Goal: Task Accomplishment & Management: Use online tool/utility

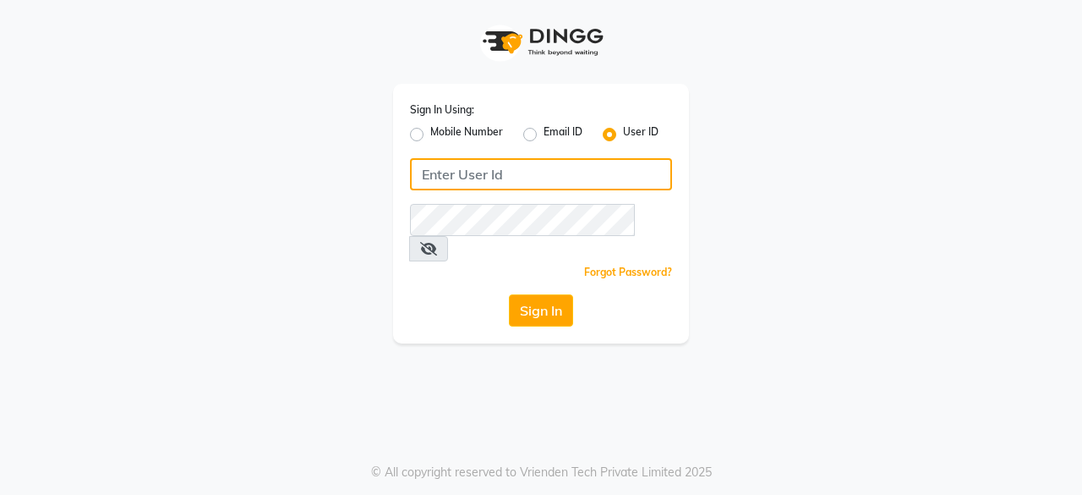
click at [531, 182] on input "Username" at bounding box center [541, 174] width 262 height 32
click at [470, 170] on input "RemedyBar" at bounding box center [541, 174] width 262 height 32
type input "Remedy Bar"
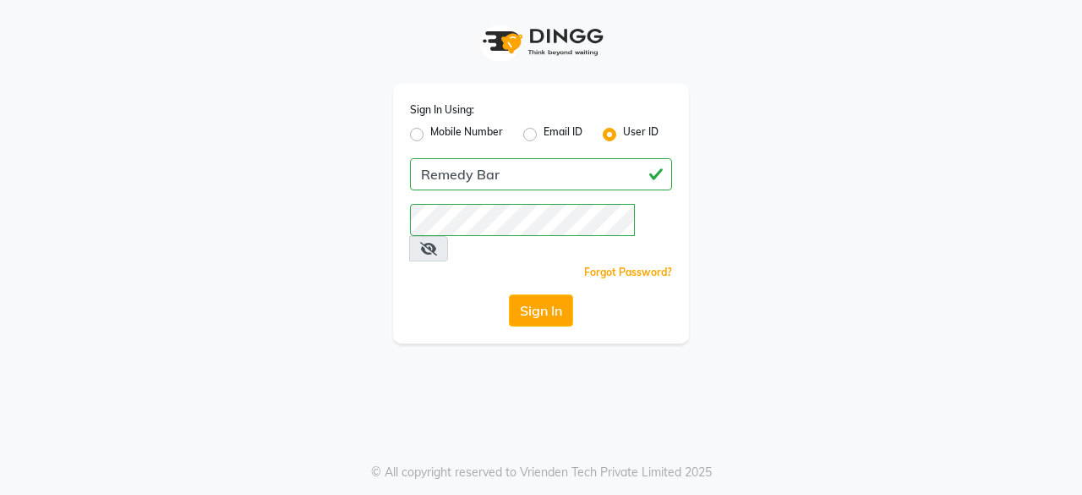
click at [448, 236] on span at bounding box center [428, 248] width 39 height 25
click at [539, 294] on button "Sign In" at bounding box center [541, 310] width 64 height 32
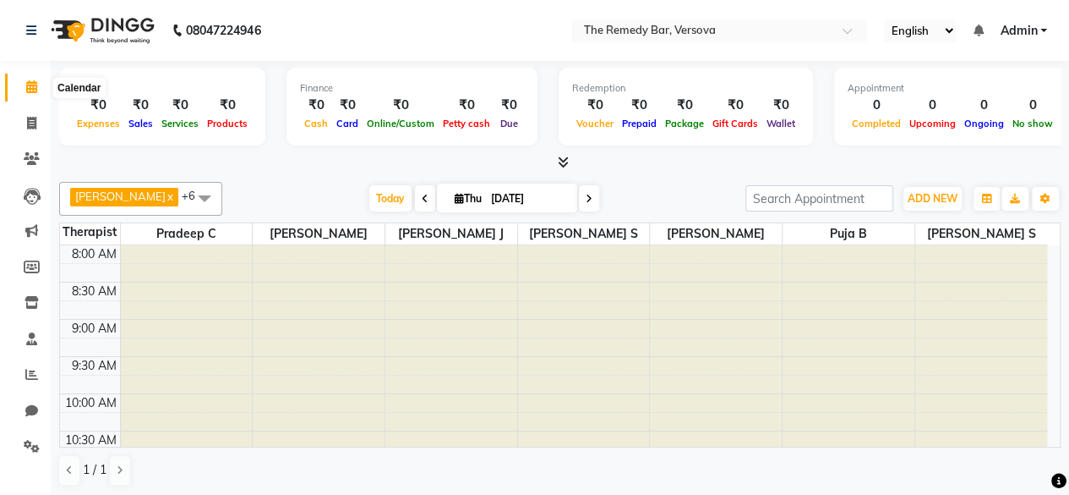
click at [32, 90] on icon at bounding box center [31, 86] width 11 height 13
click at [24, 131] on span at bounding box center [32, 123] width 30 height 19
select select "8521"
select select "service"
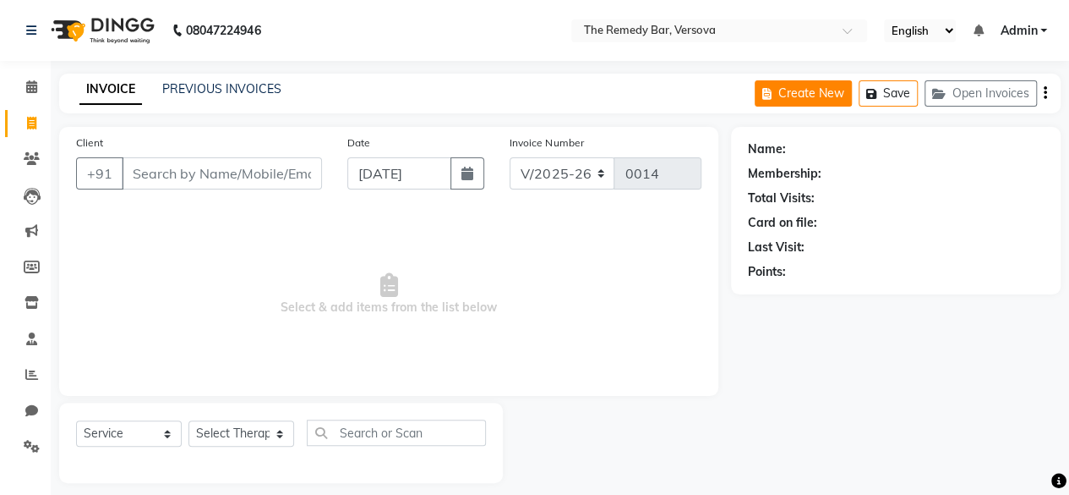
click at [817, 100] on button "Create New" at bounding box center [803, 93] width 97 height 26
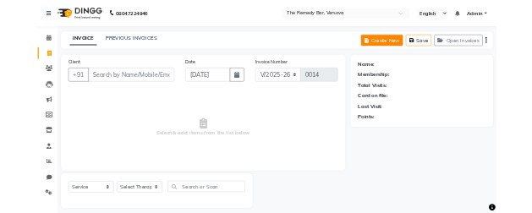
scroll to position [13, 0]
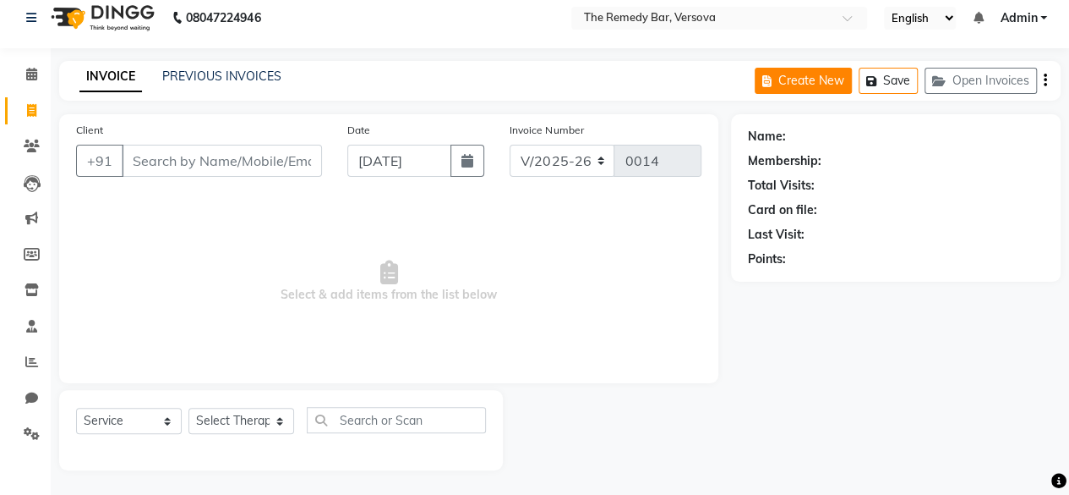
select select "8521"
select select "service"
click at [216, 152] on input "Client" at bounding box center [222, 161] width 200 height 32
click at [125, 79] on link "INVOICE" at bounding box center [110, 77] width 63 height 30
click at [196, 65] on div "INVOICE PREVIOUS INVOICES Create New Save Open Invoices" at bounding box center [560, 81] width 1002 height 40
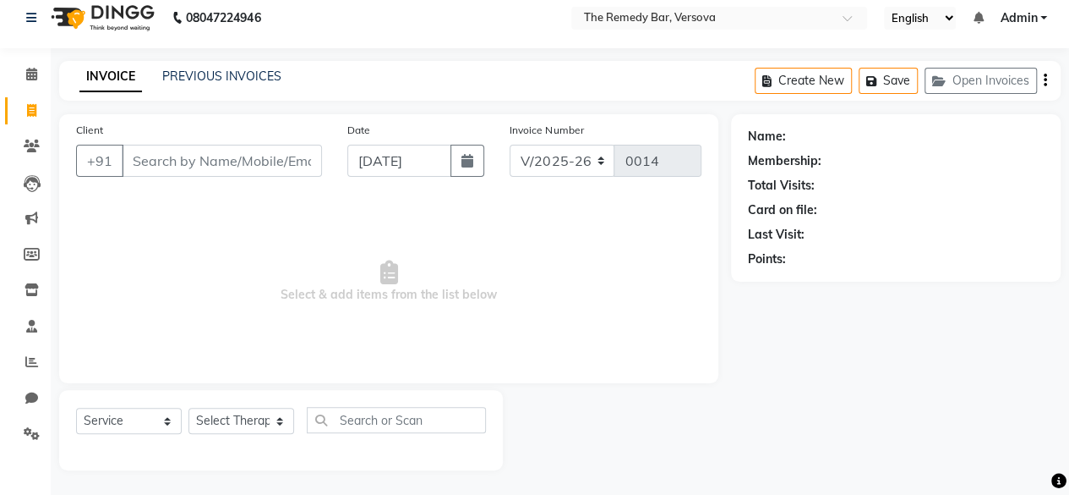
click at [115, 74] on link "INVOICE" at bounding box center [110, 77] width 63 height 30
click at [24, 106] on span at bounding box center [32, 110] width 30 height 19
select select "8521"
select select "service"
